Goal: Task Accomplishment & Management: Use online tool/utility

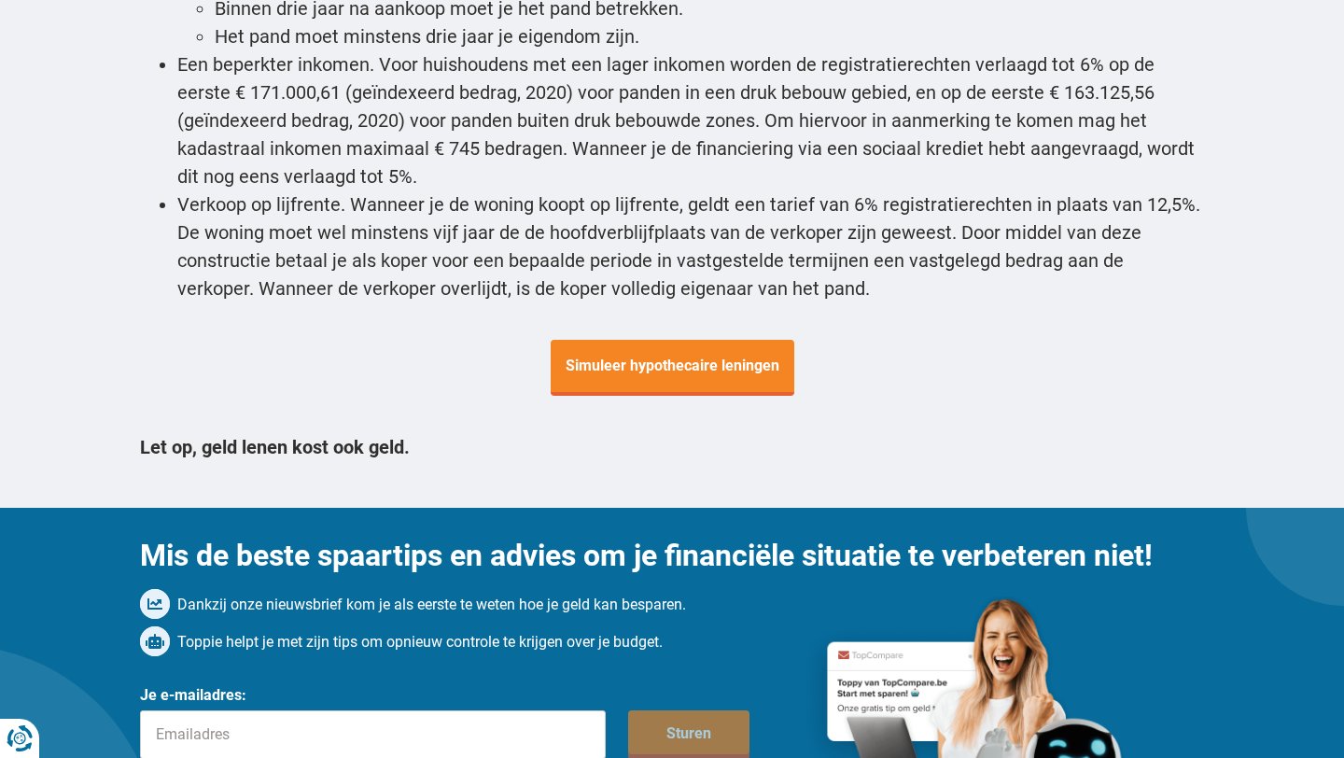
scroll to position [6977, 0]
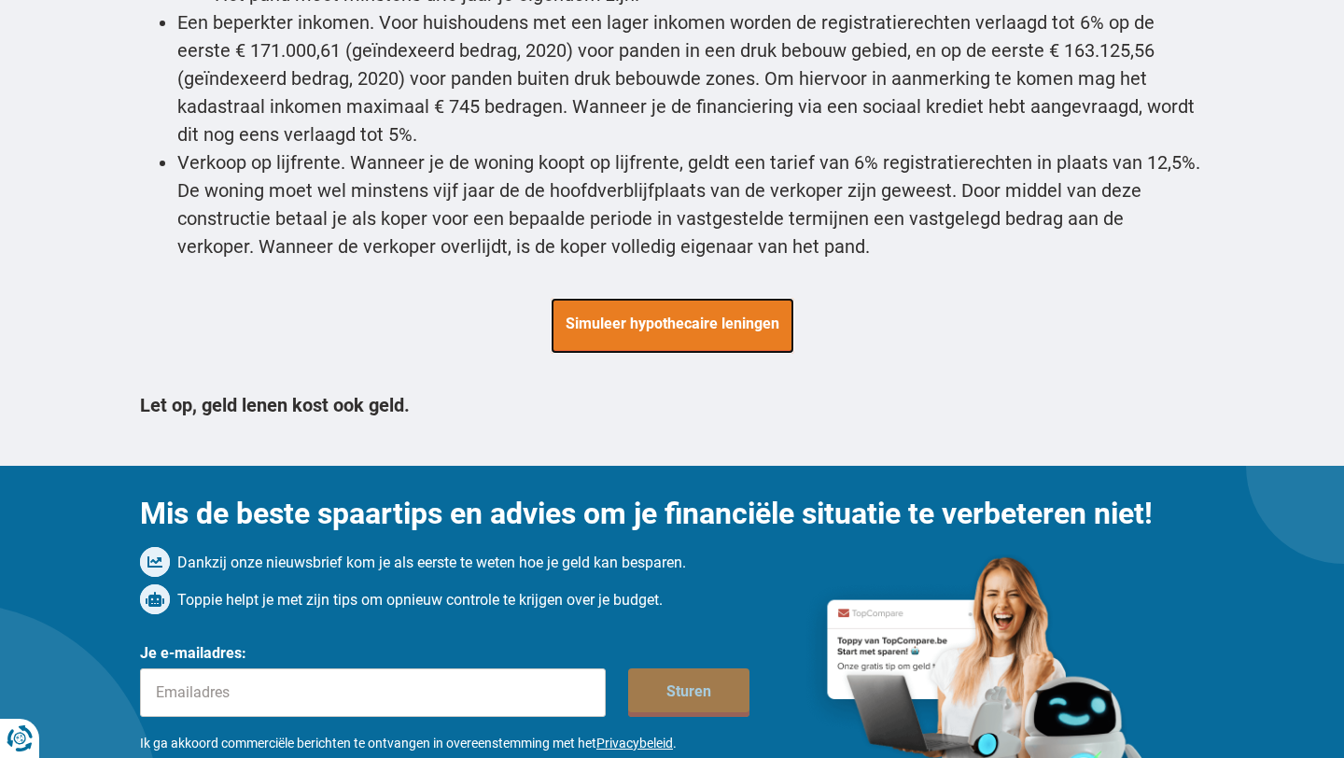
click at [690, 298] on span "Simuleer hypothecaire leningen" at bounding box center [673, 326] width 244 height 56
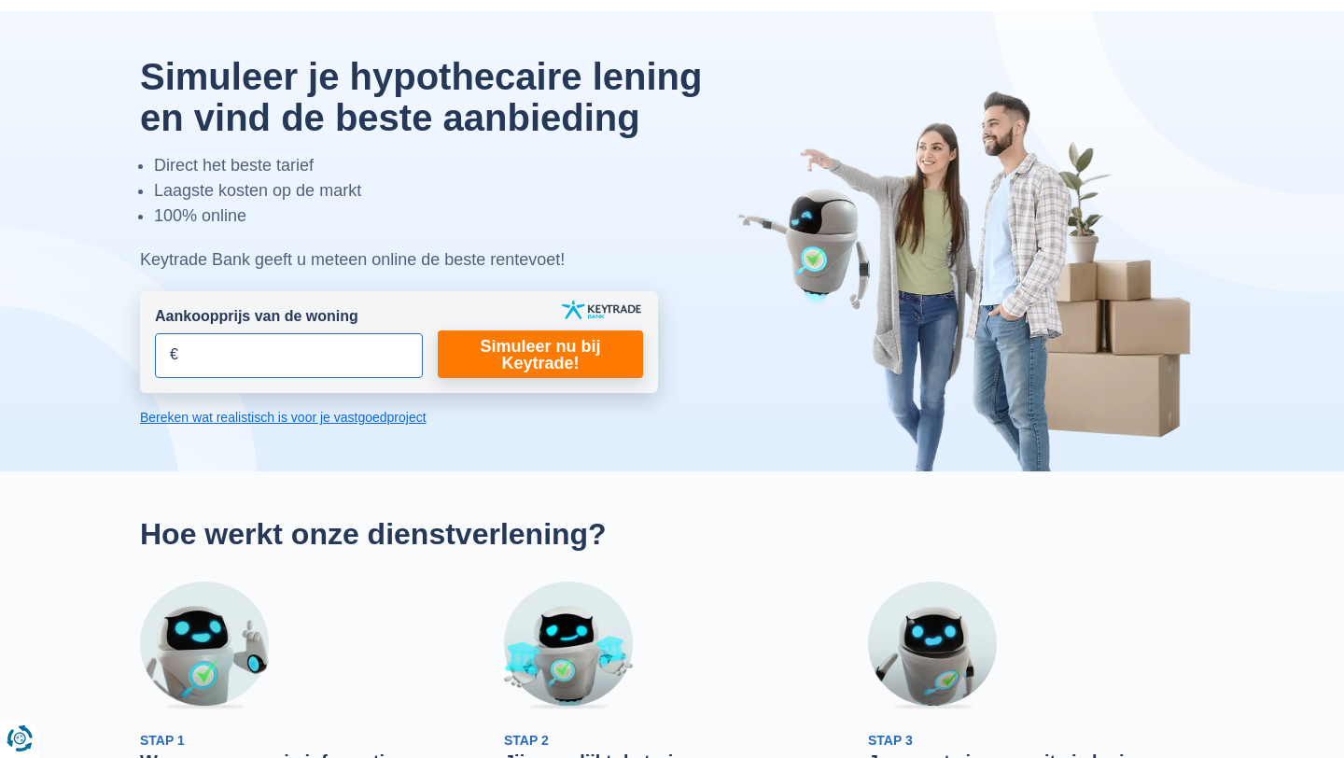
click at [252, 370] on input "Aankoopprijs van de woning" at bounding box center [289, 355] width 268 height 45
type input "336.000"
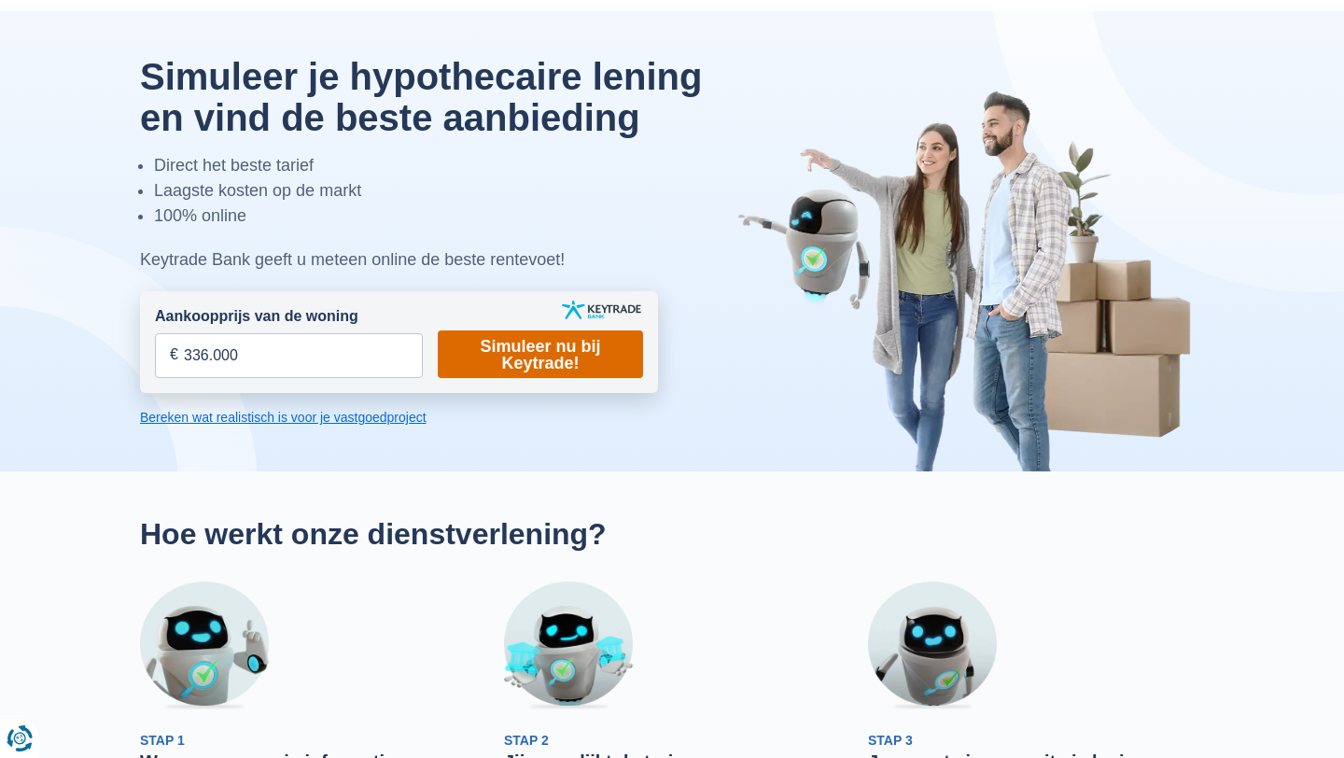
click at [511, 342] on link "Simuleer nu bij Keytrade!" at bounding box center [540, 354] width 205 height 48
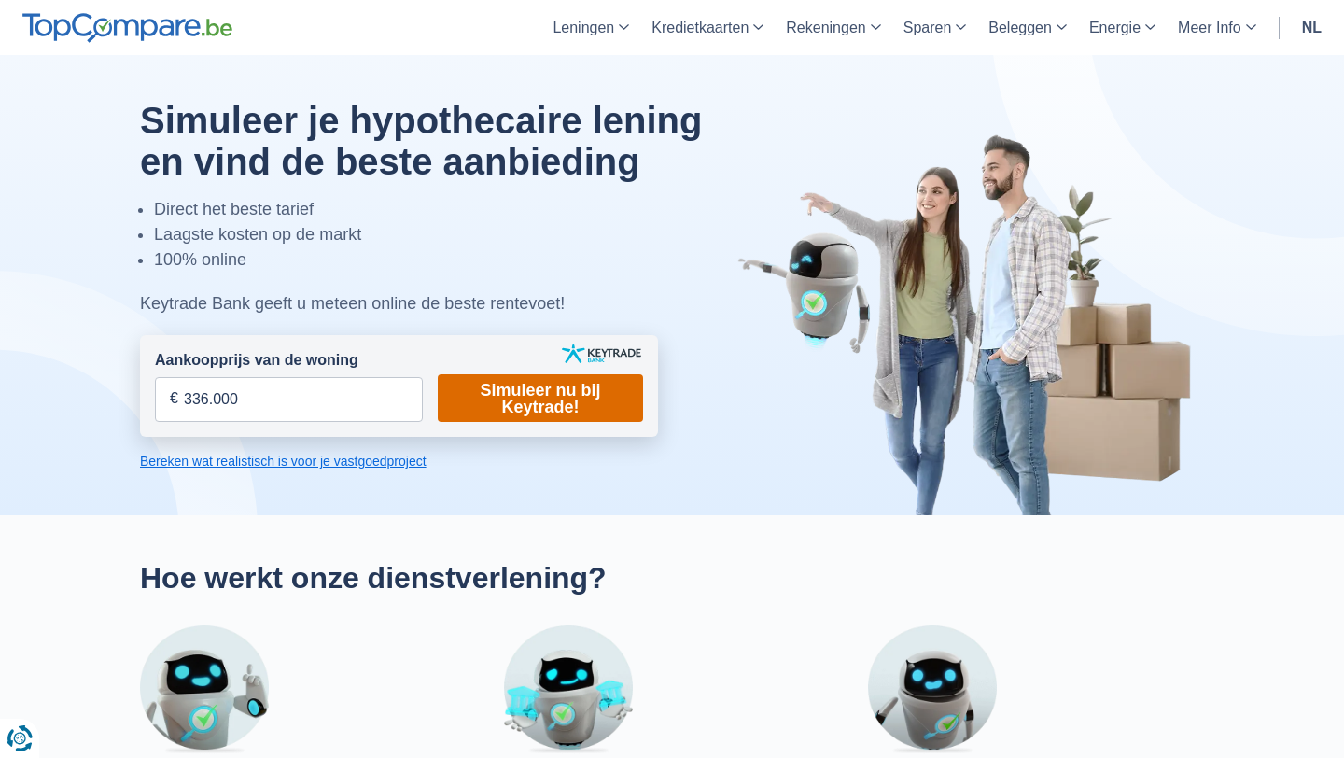
click at [529, 412] on link "Simuleer nu bij Keytrade!" at bounding box center [540, 398] width 205 height 48
click at [526, 422] on form "Aankoopprijs van de woning 336.000 € Dit veld is verplicht in te vullen U moet …" at bounding box center [399, 386] width 518 height 102
click at [533, 397] on link "Simuleer nu bij Keytrade!" at bounding box center [540, 398] width 205 height 48
click at [363, 455] on link "Bereken wat realistisch is voor je vastgoedproject" at bounding box center [399, 461] width 518 height 19
click at [566, 408] on link "Simuleer nu bij Keytrade!" at bounding box center [540, 398] width 205 height 48
